Goal: Information Seeking & Learning: Stay updated

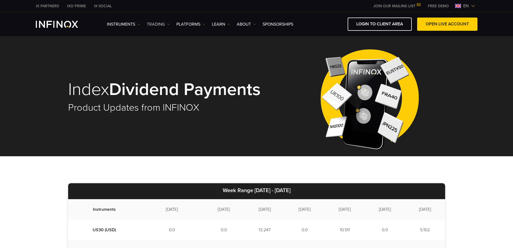
click at [165, 25] on link "TRADING" at bounding box center [158, 24] width 23 height 6
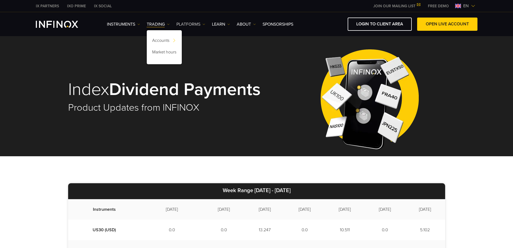
click at [193, 21] on link "PLATFORMS" at bounding box center [191, 24] width 29 height 6
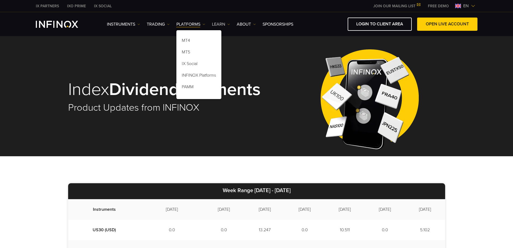
click at [221, 21] on link "Learn" at bounding box center [221, 24] width 18 height 6
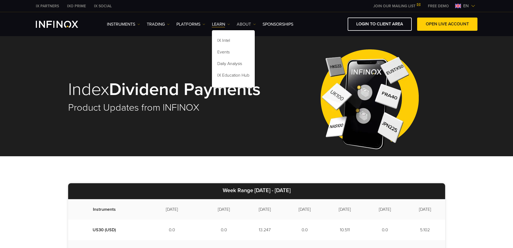
click at [241, 23] on link "ABOUT" at bounding box center [246, 24] width 19 height 6
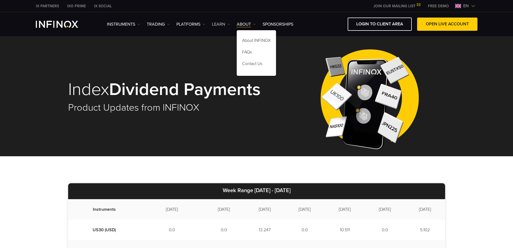
click at [223, 26] on link "Learn" at bounding box center [221, 24] width 18 height 6
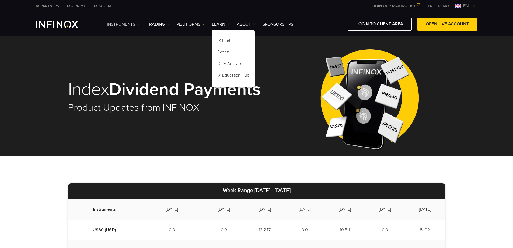
click at [135, 27] on link "Instruments" at bounding box center [123, 24] width 33 height 6
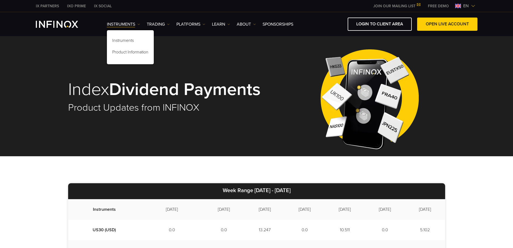
drag, startPoint x: 84, startPoint y: 52, endPoint x: 36, endPoint y: 37, distance: 49.7
click at [83, 52] on div "Index Dividend Payments Product Updates from INFINOX" at bounding box center [256, 97] width 377 height 118
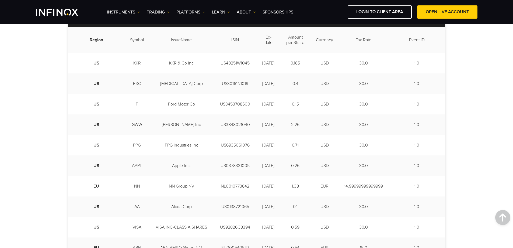
scroll to position [108, 0]
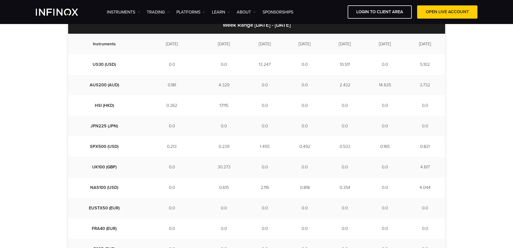
scroll to position [81, 0]
